Goal: Task Accomplishment & Management: Complete application form

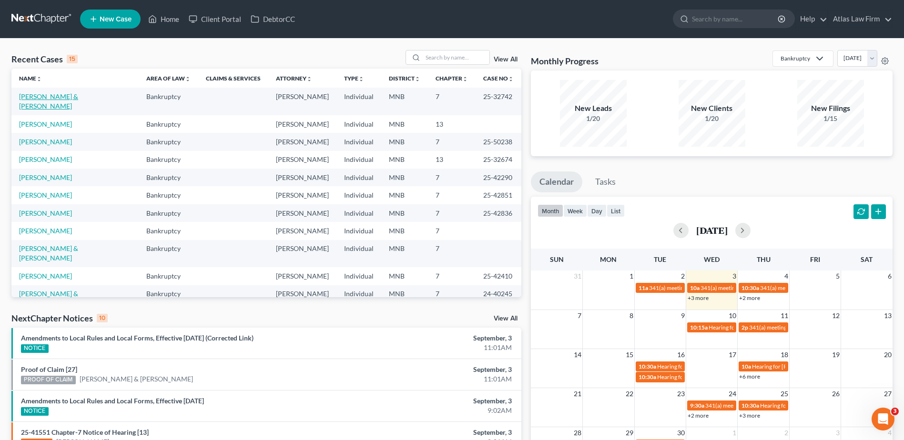
click at [71, 98] on link "[PERSON_NAME] & [PERSON_NAME]" at bounding box center [48, 101] width 59 height 18
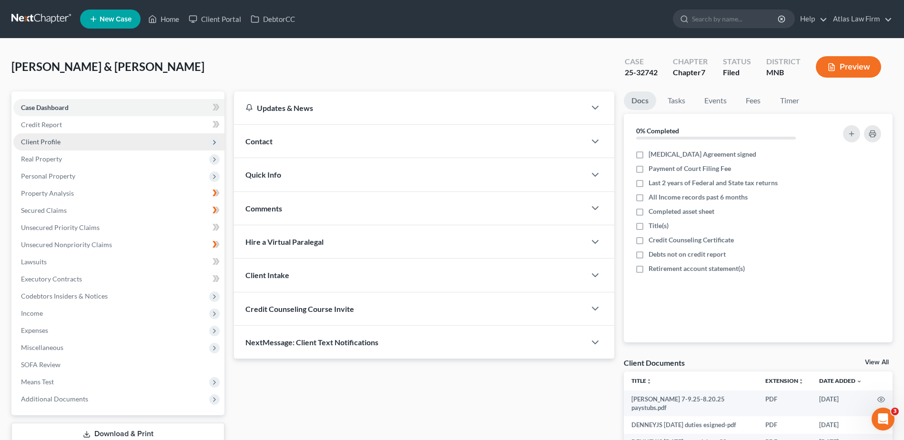
click at [91, 145] on span "Client Profile" at bounding box center [118, 141] width 211 height 17
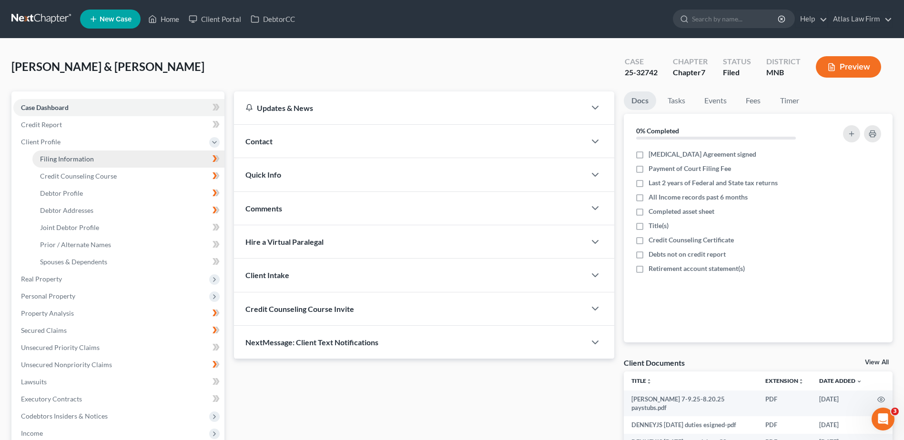
click at [95, 160] on link "Filing Information" at bounding box center [128, 159] width 192 height 17
select select "1"
select select "0"
select select "24"
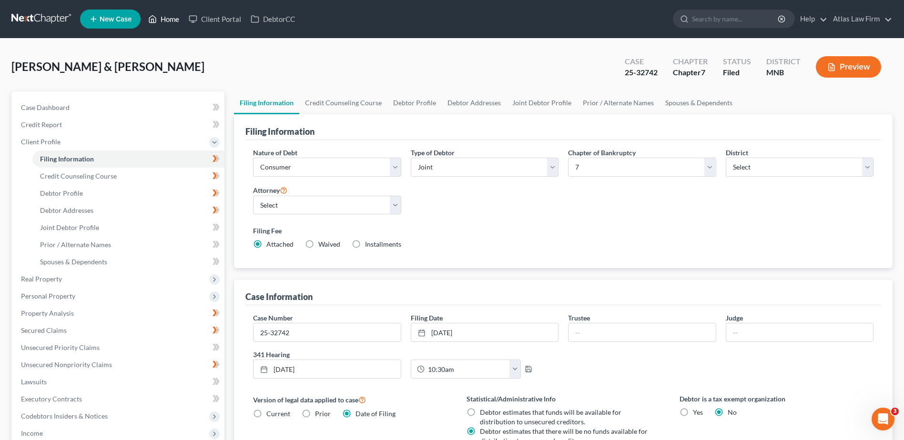
click at [165, 22] on link "Home" at bounding box center [163, 18] width 41 height 17
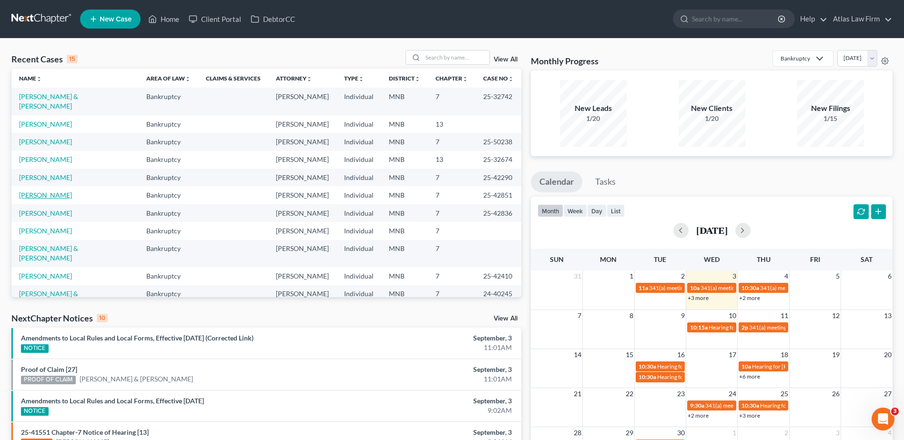
click at [51, 191] on link "[PERSON_NAME]" at bounding box center [45, 195] width 53 height 8
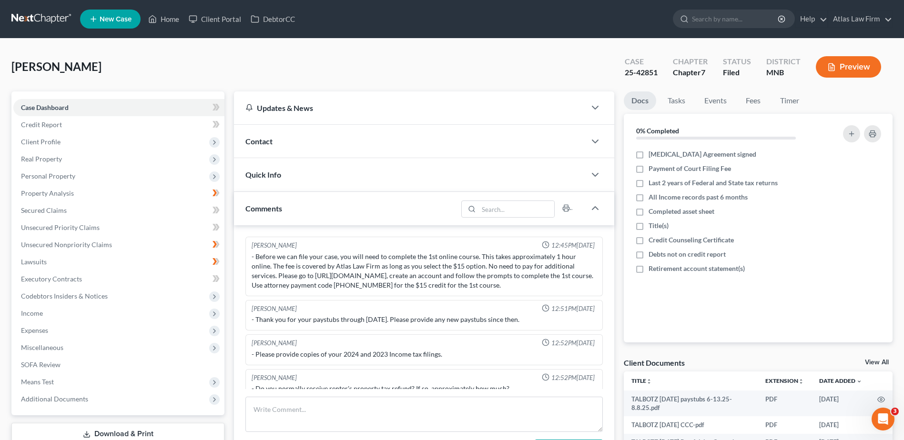
scroll to position [237, 0]
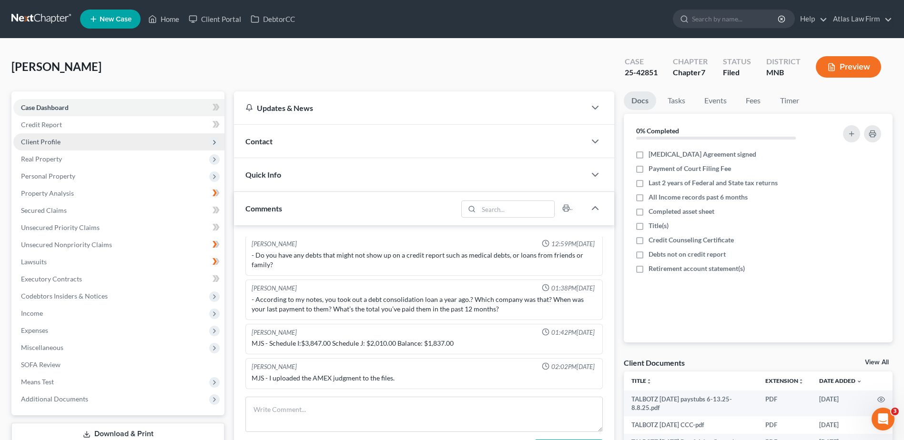
click at [71, 140] on span "Client Profile" at bounding box center [118, 141] width 211 height 17
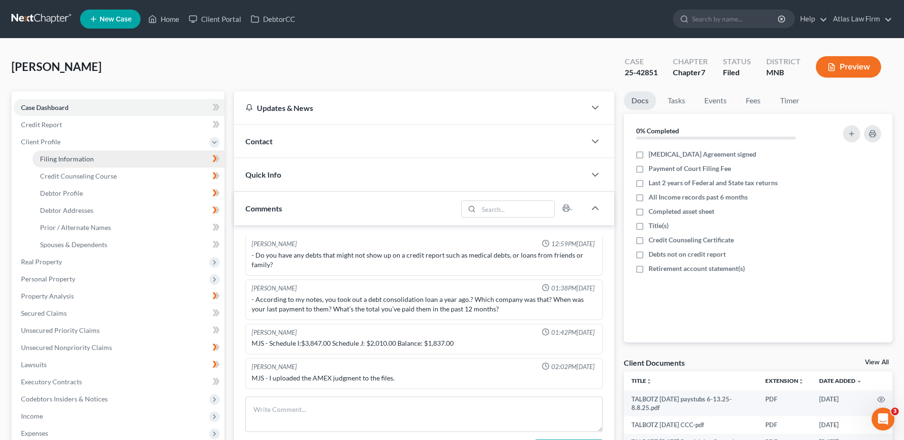
click at [81, 156] on span "Filing Information" at bounding box center [67, 159] width 54 height 8
select select "1"
select select "0"
select select "42"
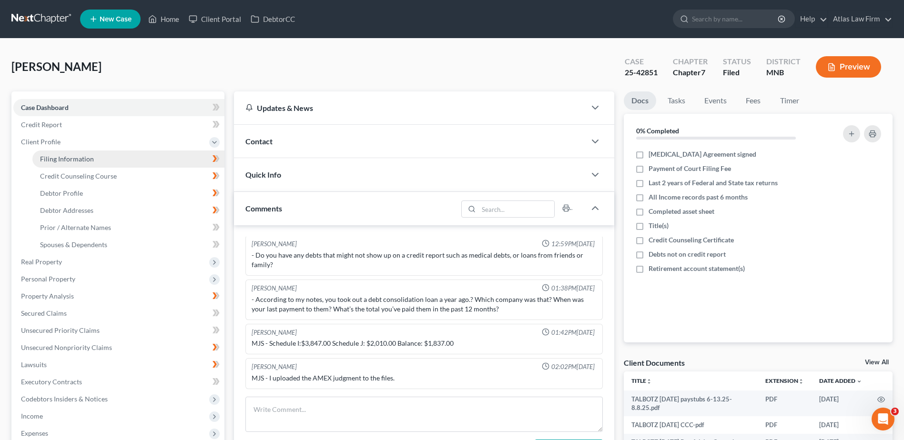
select select "0"
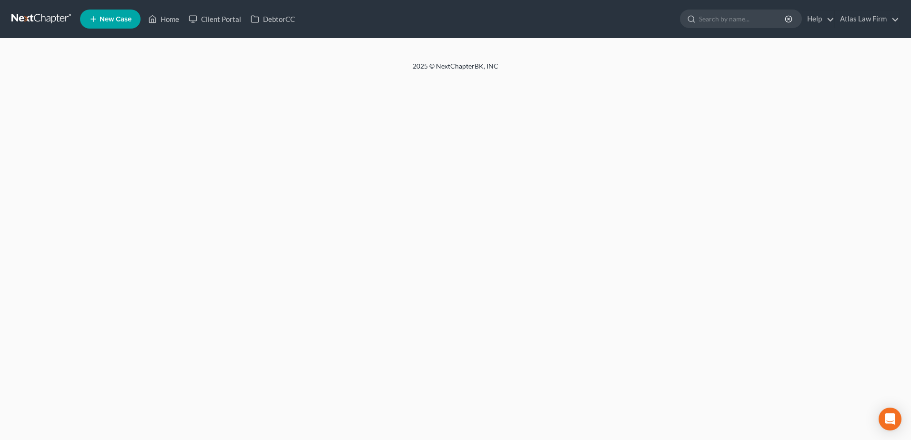
select select "1"
select select "0"
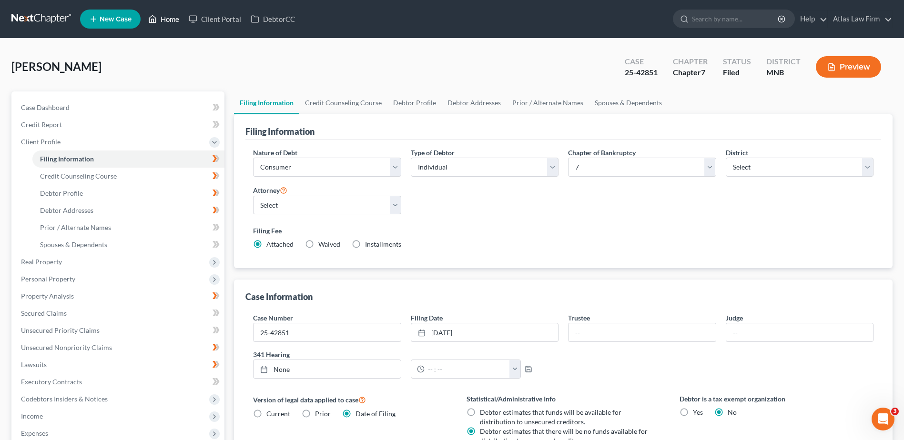
click at [163, 19] on link "Home" at bounding box center [163, 18] width 41 height 17
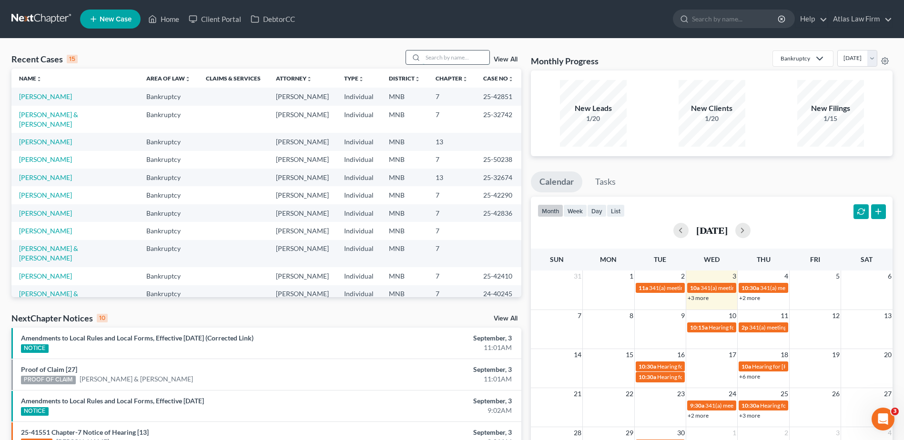
click at [446, 55] on input "search" at bounding box center [456, 58] width 67 height 14
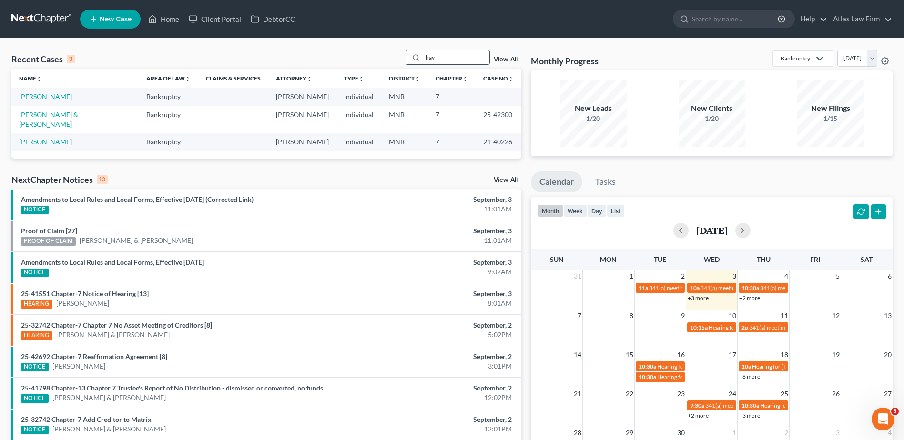
click at [427, 52] on input "hay" at bounding box center [456, 58] width 67 height 14
type input "h"
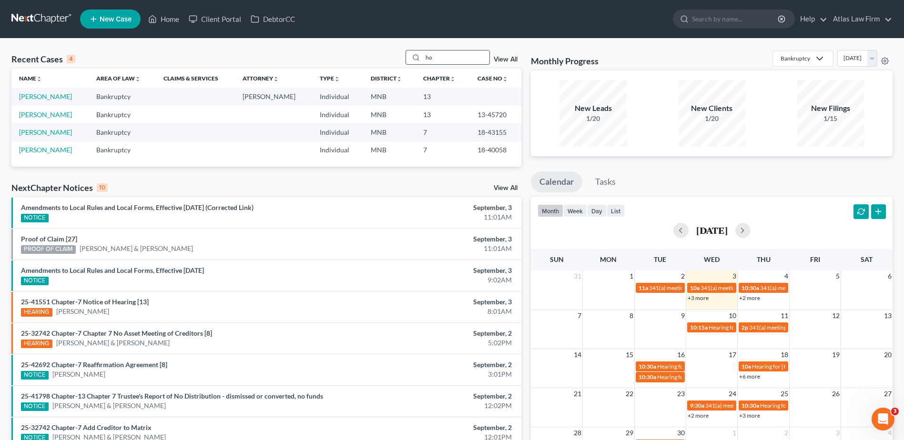
type input "h"
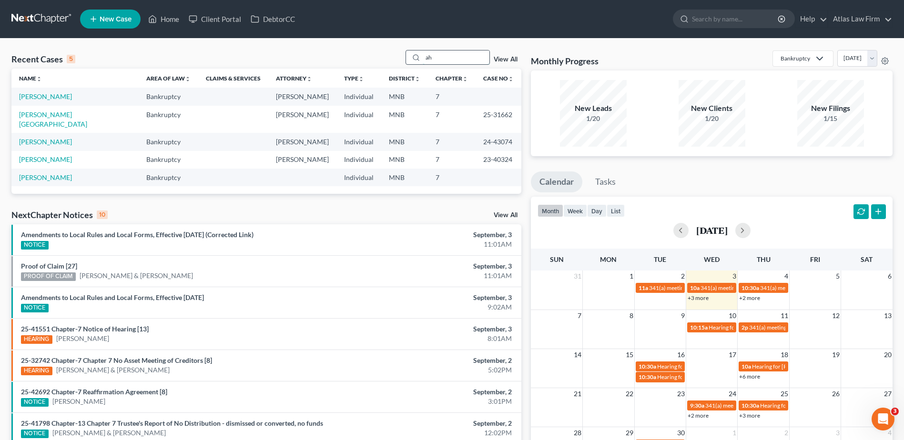
type input "a"
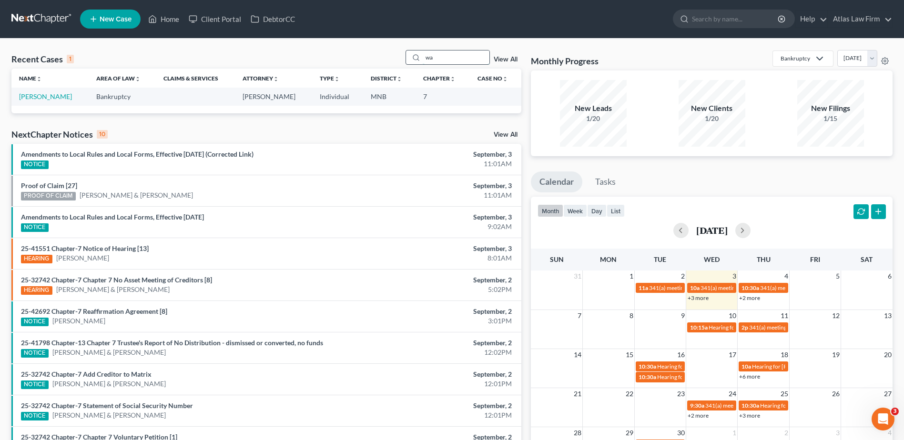
type input "w"
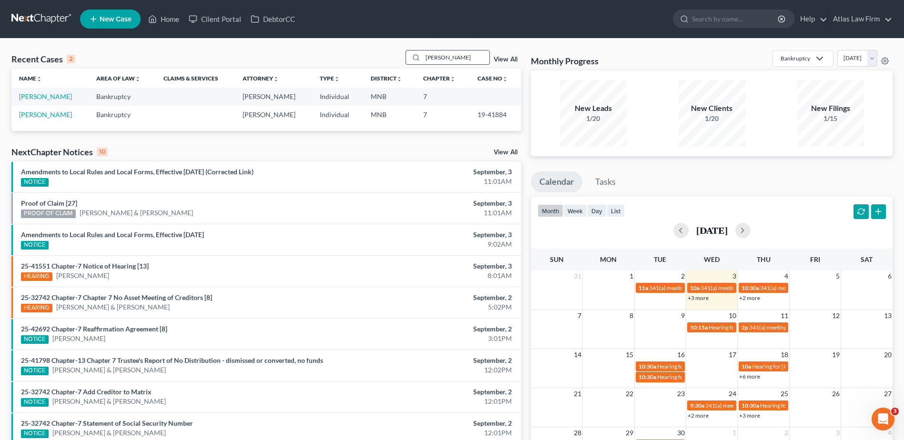
type input "[PERSON_NAME]"
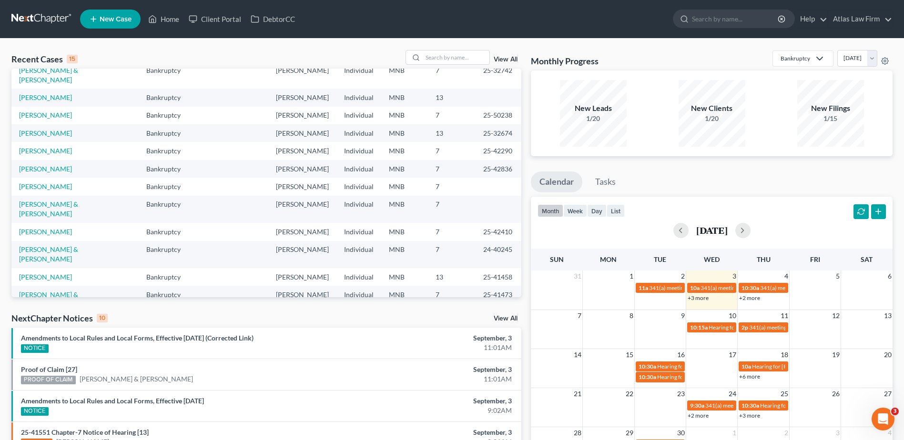
scroll to position [65, 0]
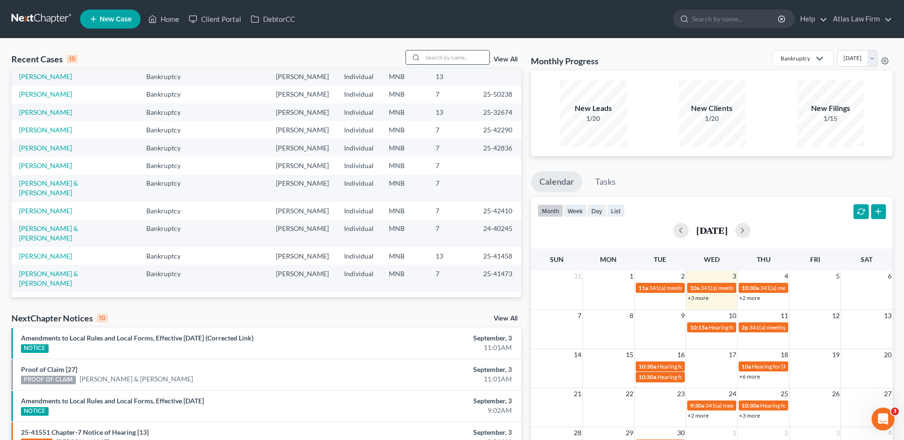
click at [441, 53] on input "search" at bounding box center [456, 58] width 67 height 14
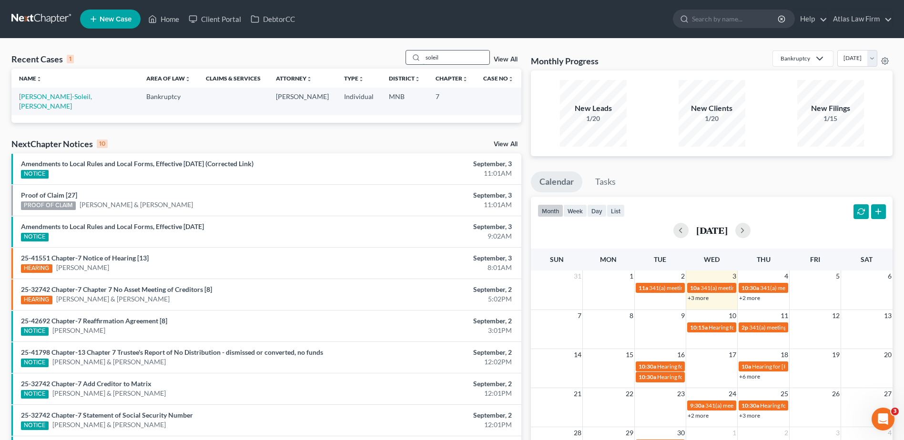
scroll to position [0, 0]
drag, startPoint x: 451, startPoint y: 60, endPoint x: 423, endPoint y: 59, distance: 28.1
click at [423, 59] on div "soleil" at bounding box center [447, 57] width 85 height 15
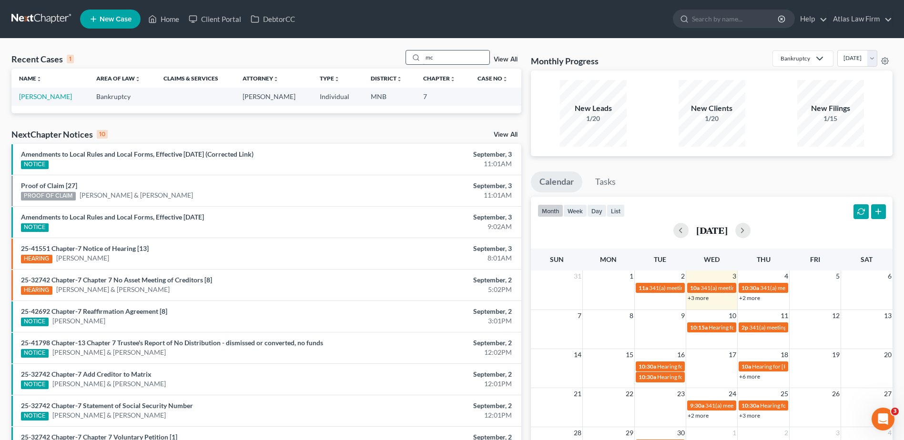
type input "m"
type input "d"
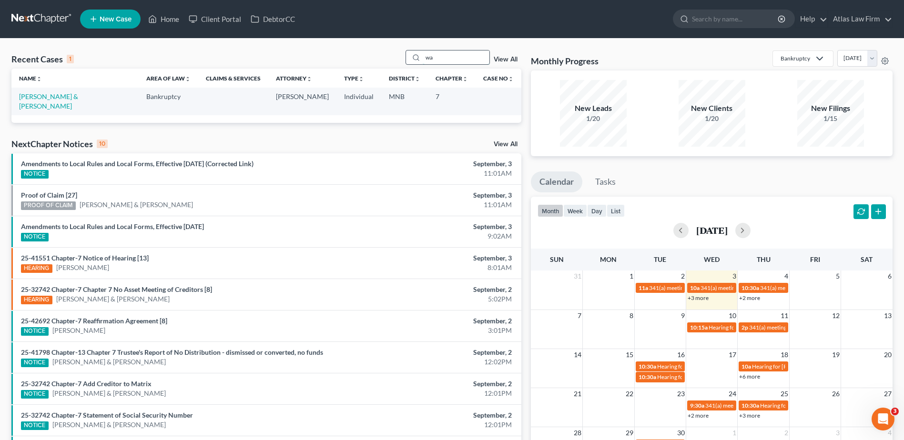
type input "w"
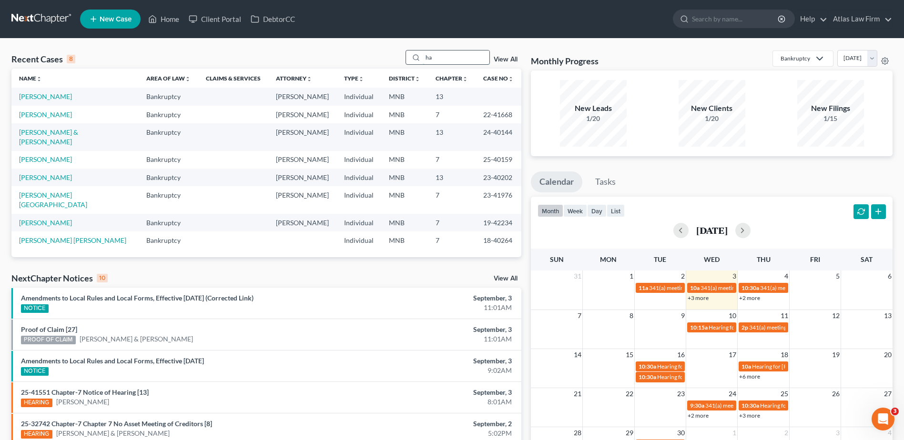
type input "h"
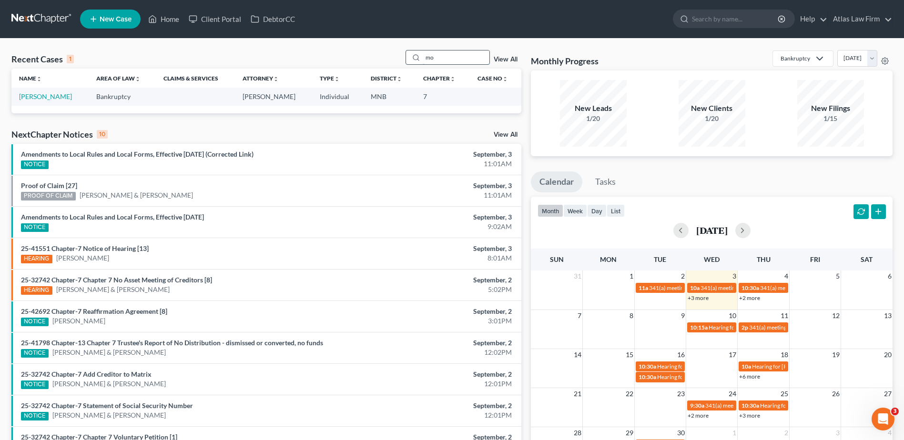
type input "m"
